Goal: Task Accomplishment & Management: Manage account settings

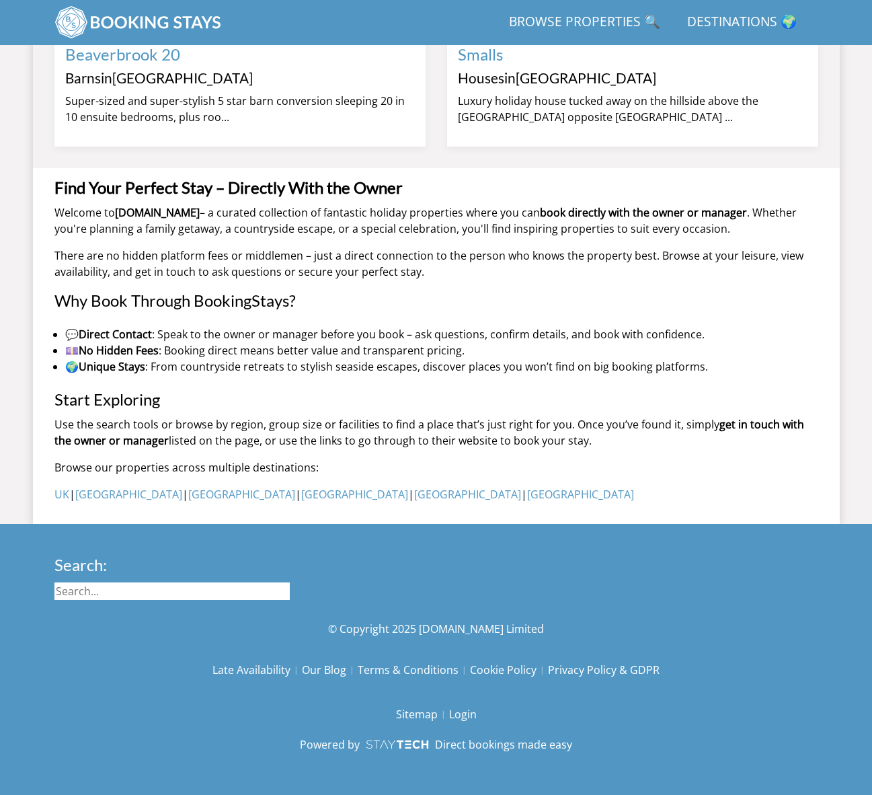
scroll to position [1325, 0]
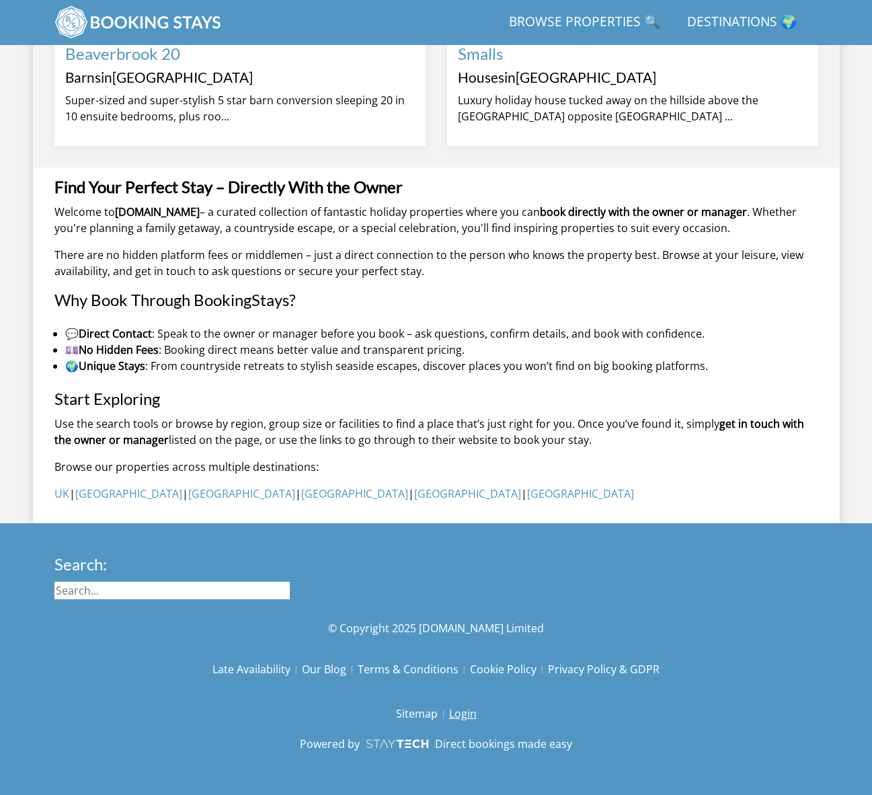
click at [470, 711] on link "Login" at bounding box center [463, 713] width 28 height 23
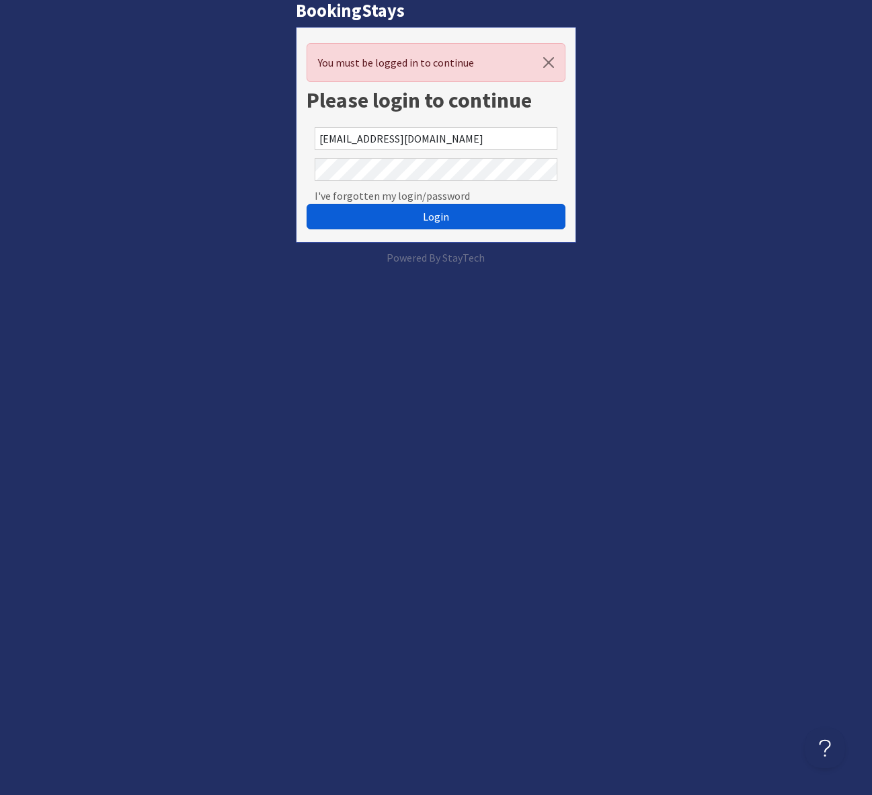
click at [436, 219] on span "Login" at bounding box center [436, 216] width 26 height 13
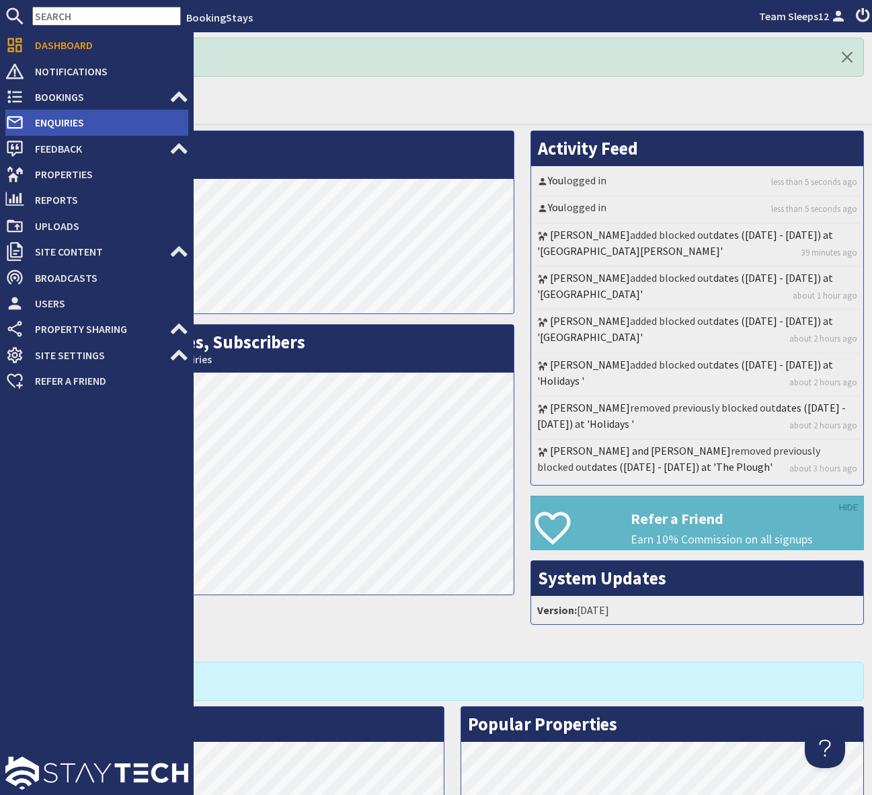
click at [90, 122] on span "Enquiries" at bounding box center [106, 123] width 164 height 22
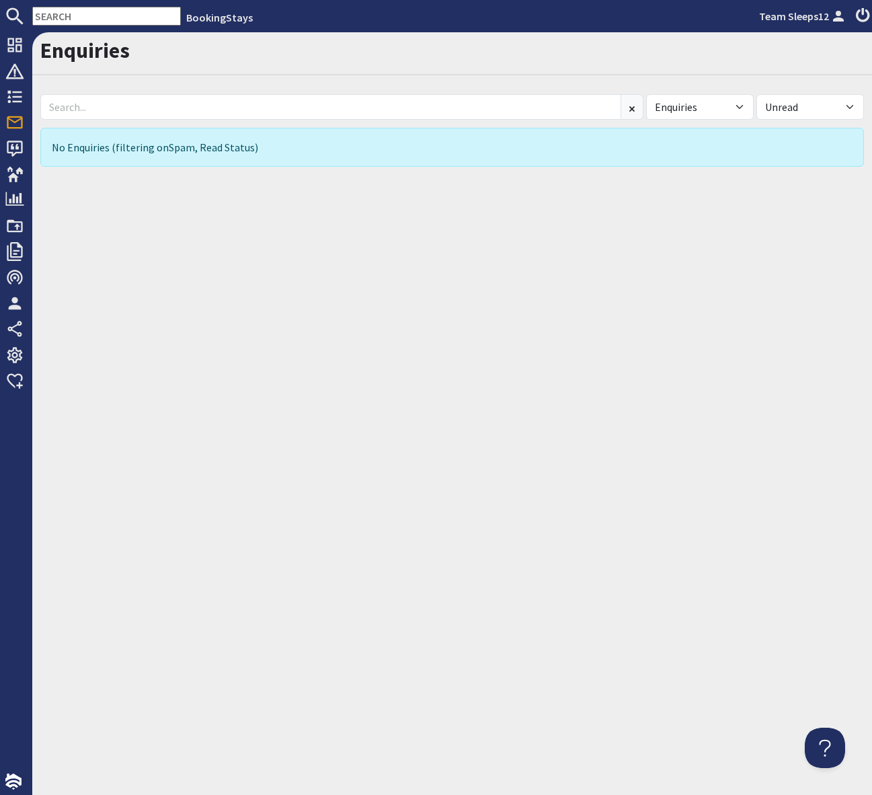
click at [447, 396] on div "Enquiries All Enquiries Spam All Read Unread No Enquiries (filtering on Spam , …" at bounding box center [452, 413] width 840 height 763
